Goal: Task Accomplishment & Management: Use online tool/utility

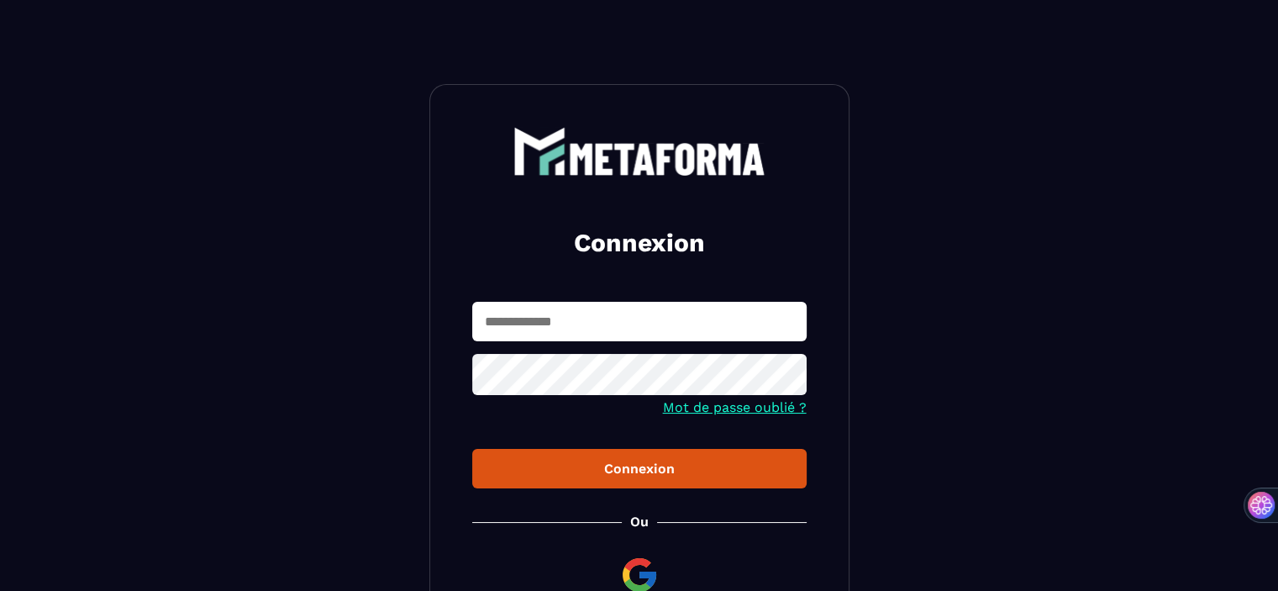
type input "**********"
click at [601, 460] on button "Connexion" at bounding box center [639, 468] width 334 height 39
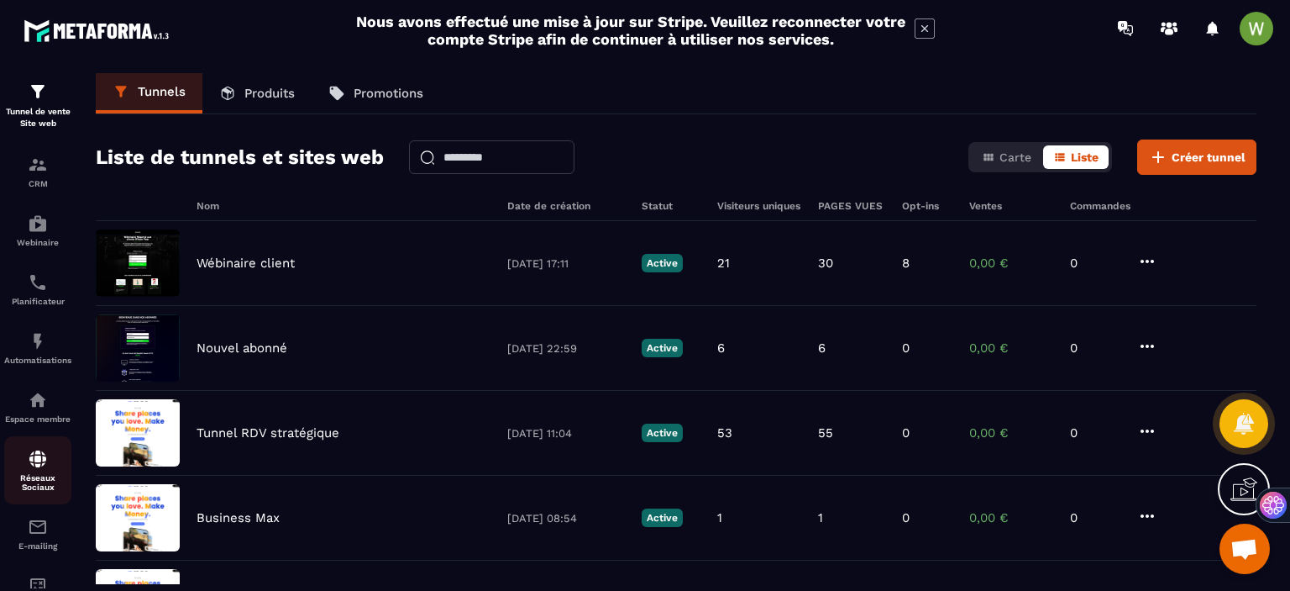
click at [17, 497] on link "Réseaux Sociaux" at bounding box center [37, 470] width 67 height 68
